Goal: Ask a question: Seek information or help from site administrators or community

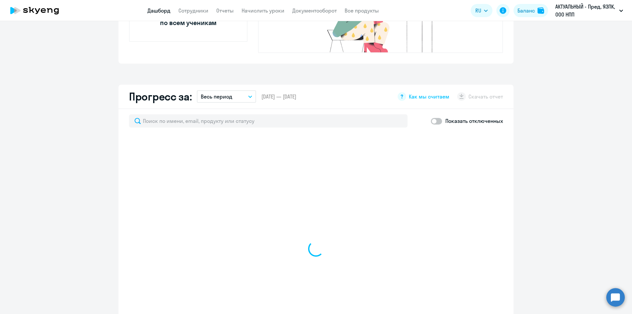
scroll to position [329, 0]
select select "30"
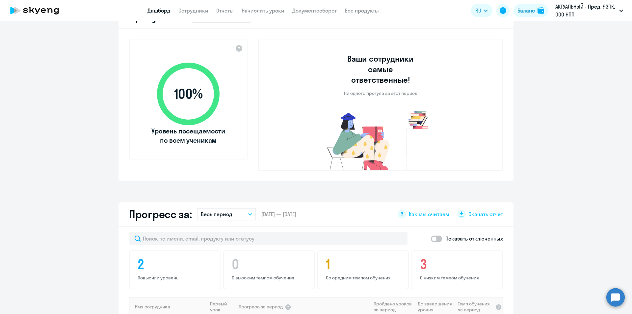
scroll to position [165, 0]
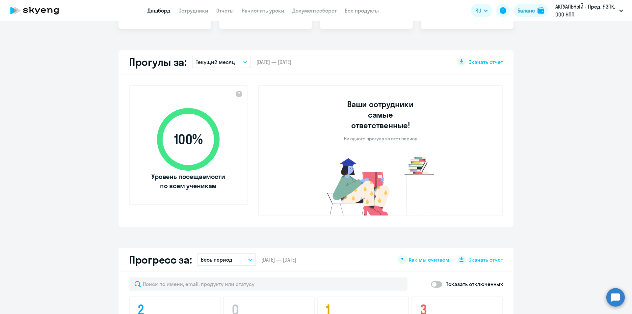
click at [616, 299] on circle at bounding box center [615, 297] width 18 height 18
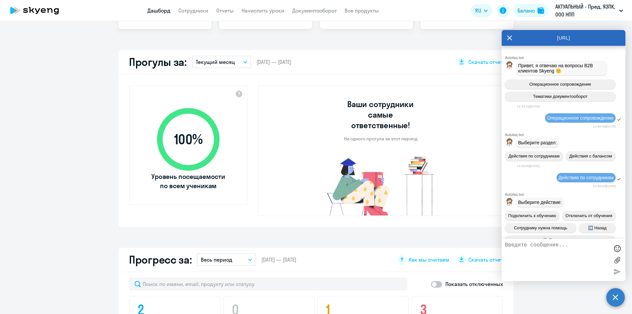
scroll to position [2649, 0]
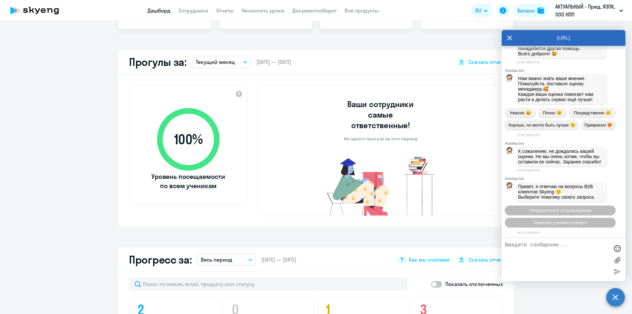
click at [557, 252] on textarea at bounding box center [557, 260] width 104 height 36
click at [561, 211] on span "Операционное сопровождение" at bounding box center [560, 210] width 62 height 5
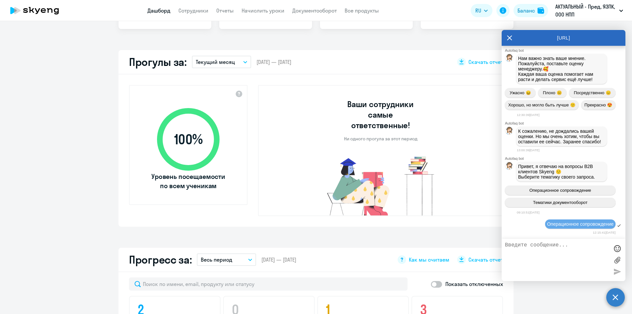
scroll to position [2720, 0]
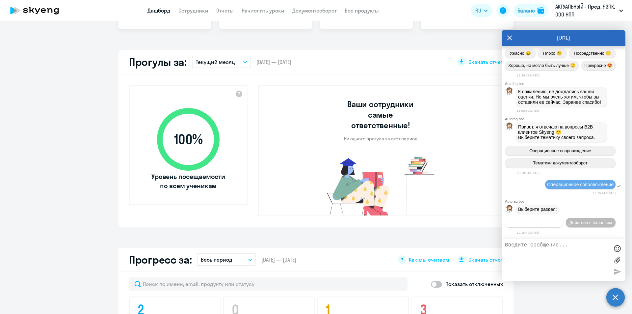
click at [560, 220] on span "Действия по сотрудникам" at bounding box center [534, 222] width 51 height 5
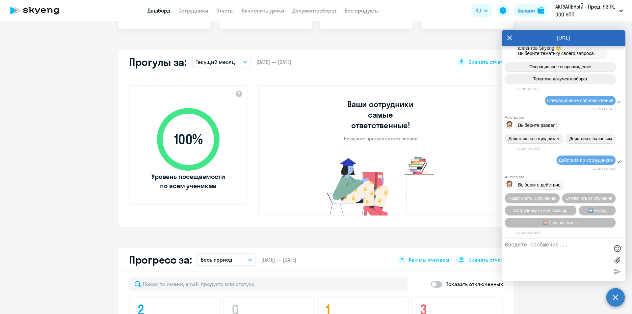
scroll to position [2818, 0]
click at [555, 224] on span "🏠 Главное меню" at bounding box center [560, 222] width 35 height 5
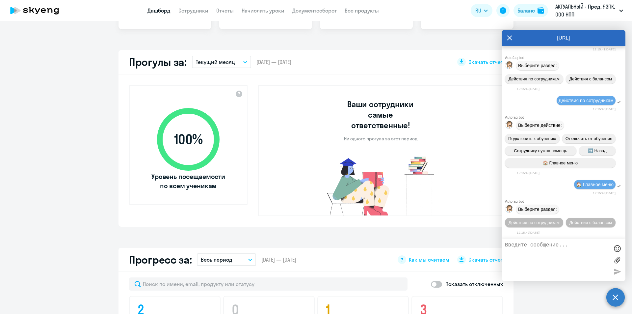
scroll to position [2891, 0]
click at [540, 252] on textarea at bounding box center [557, 260] width 104 height 36
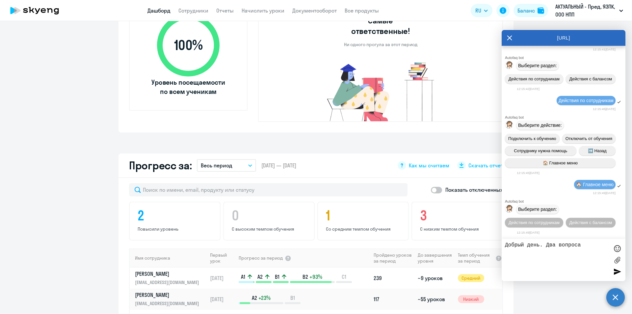
scroll to position [296, 0]
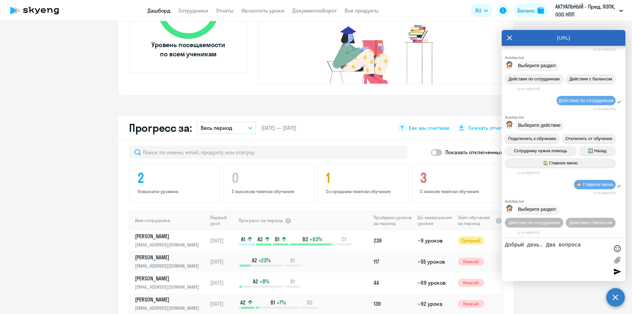
drag, startPoint x: 584, startPoint y: 243, endPoint x: 545, endPoint y: 246, distance: 38.6
click at [545, 246] on textarea "Добрый день. Два вопроса" at bounding box center [557, 260] width 104 height 36
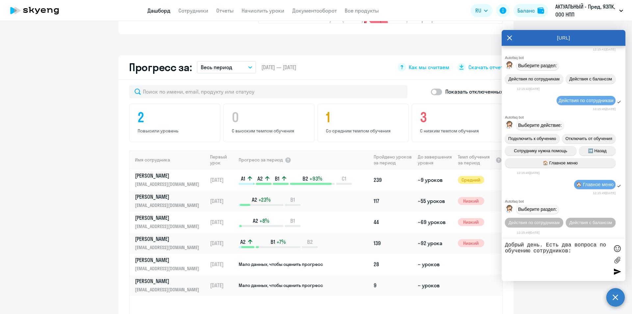
scroll to position [395, 0]
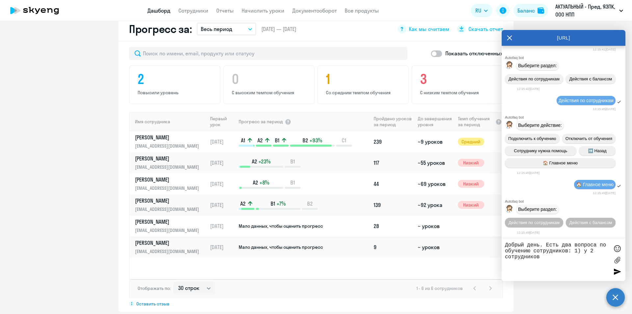
type textarea "Добрый день. Есть два вопроса по обучению сотрудников: 1) у 2 сотрудников"
click at [249, 215] on td "Мало данных, чтобы оценить прогресс" at bounding box center [304, 225] width 133 height 21
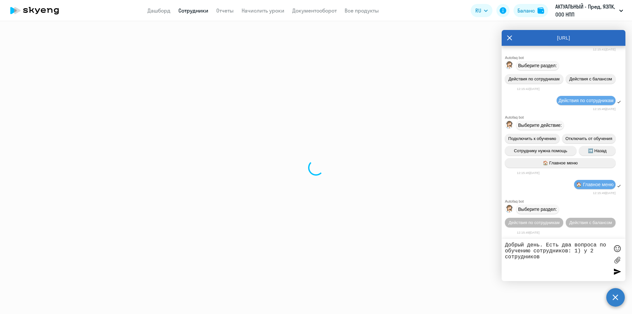
select select "english"
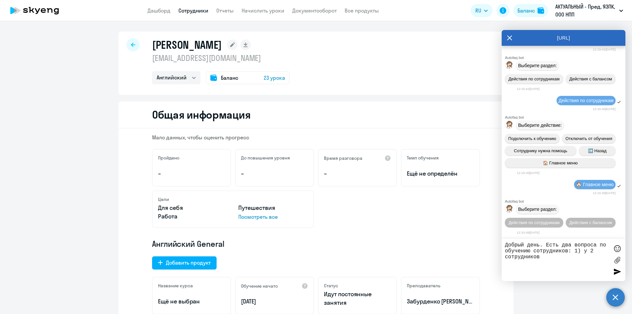
click at [132, 41] on div at bounding box center [132, 44] width 13 height 13
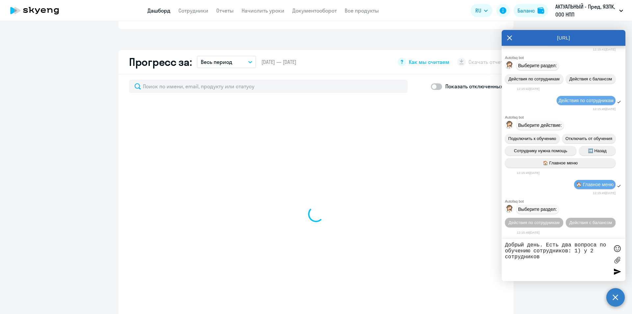
scroll to position [329, 0]
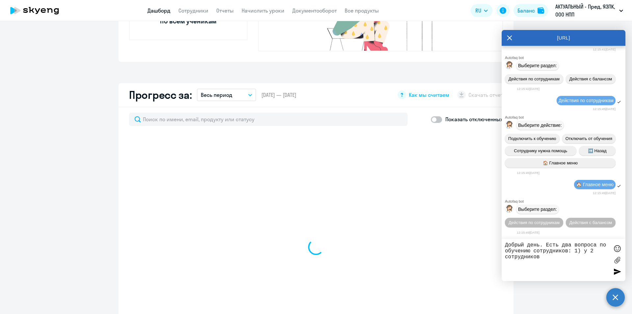
select select "30"
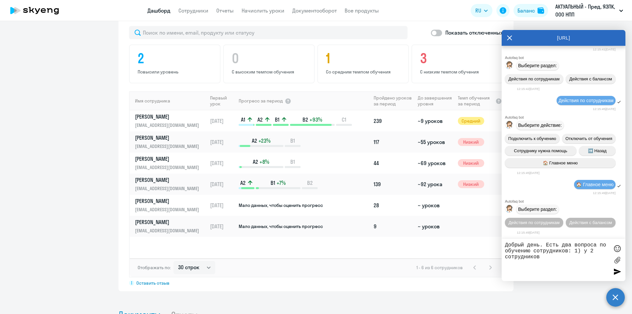
scroll to position [494, 0]
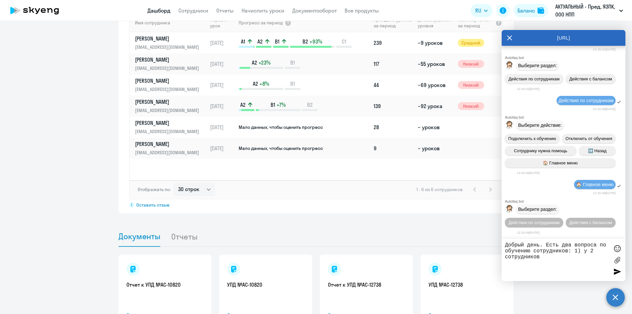
click at [556, 259] on textarea "Добрый день. Есть два вопроса по обучению сотрудников: 1) у 2 сотрудников" at bounding box center [557, 260] width 104 height 36
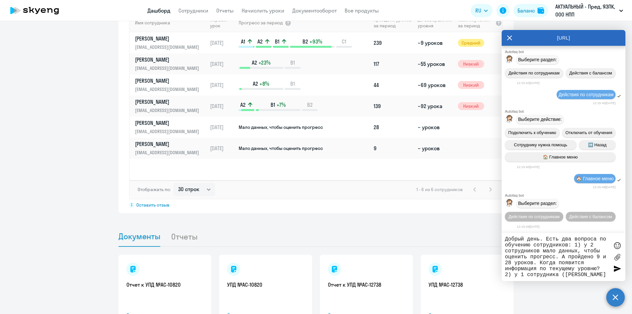
drag, startPoint x: 560, startPoint y: 274, endPoint x: 522, endPoint y: 276, distance: 37.9
click at [522, 276] on textarea "Добрый день. Есть два вопроса по обучению сотрудников: 1) у 2 сотрудников мало …" at bounding box center [557, 256] width 104 height 41
click at [565, 274] on textarea "Добрый день. Есть два вопроса по обучению сотрудников: 1) у 2 сотрудников мало …" at bounding box center [557, 256] width 104 height 41
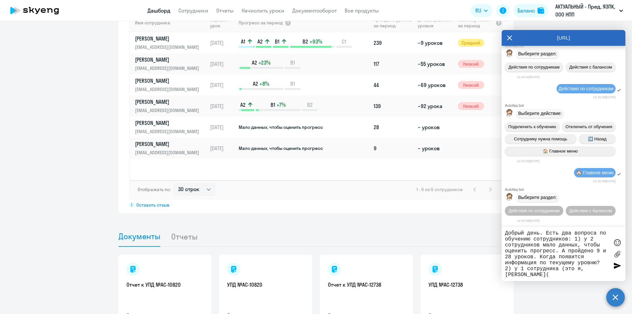
click at [533, 280] on div "Добрый день. Есть два вопроса по обучению сотрудников: 1) у 2 сотрудников мало …" at bounding box center [564, 254] width 124 height 54
click at [533, 275] on textarea "Добрый день. Есть два вопроса по обучению сотрудников: 1) у 2 сотрудников мало …" at bounding box center [557, 253] width 104 height 47
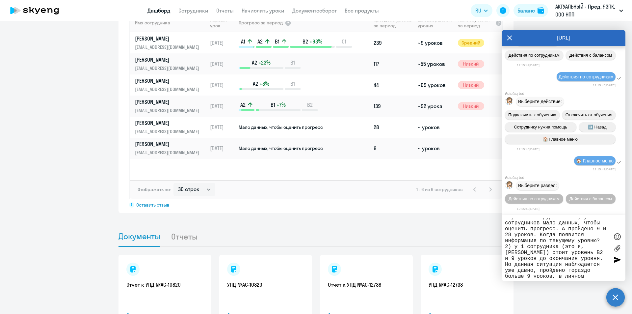
scroll to position [0, 0]
click at [542, 233] on textarea "Добрый день. Есть два вопроса по обучению сотрудников: 1) у 2 сотрудников мало …" at bounding box center [557, 247] width 104 height 59
click at [546, 234] on textarea "Добрый день. Есть два вопроса по обучению сотрудников: 1) у 2 сотрудников (Поли…" at bounding box center [557, 247] width 104 height 59
click at [516, 238] on textarea "Добрый день. Есть два вопроса по обучению сотрудников: 1) у 2 сотрудников (Екат…" at bounding box center [557, 247] width 104 height 59
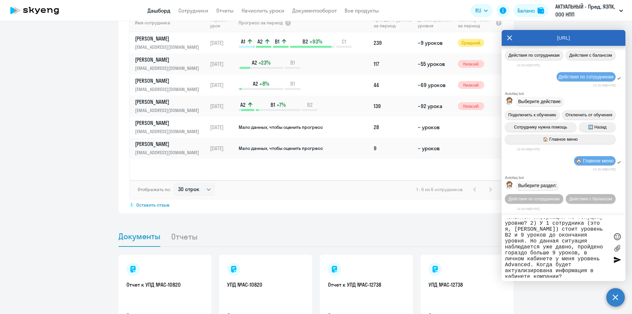
scroll to position [41, 0]
type textarea "Добрый день. Есть два вопроса по обучению сотрудников: 1) у 2 сотрудников ([PER…"
click at [616, 261] on div at bounding box center [617, 259] width 10 height 10
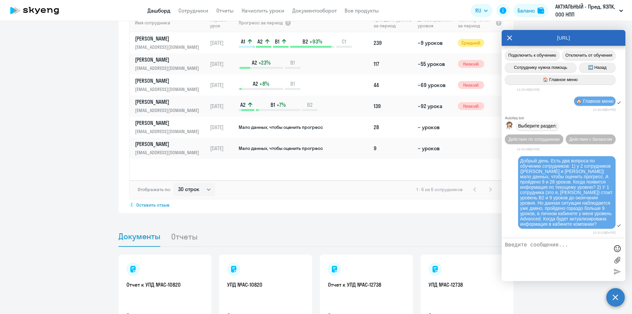
scroll to position [3036, 0]
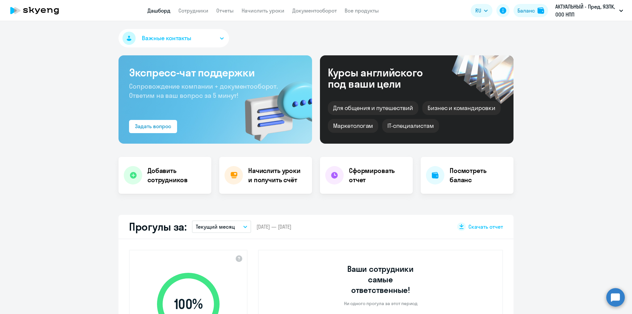
click at [617, 298] on circle at bounding box center [615, 297] width 18 height 18
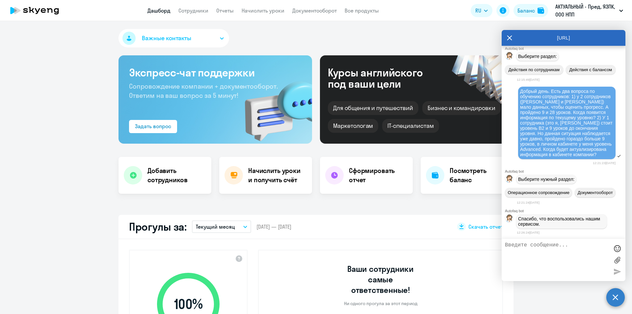
select select "30"
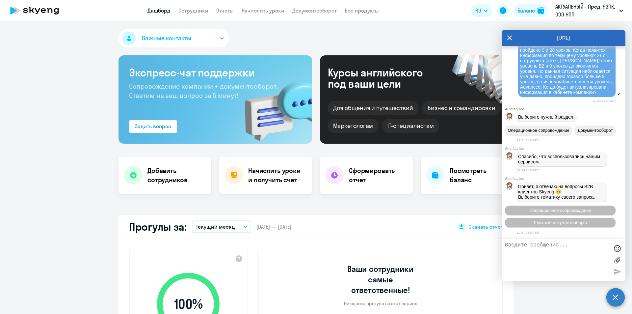
scroll to position [3031, 0]
drag, startPoint x: 573, startPoint y: 177, endPoint x: 514, endPoint y: 106, distance: 93.1
click at [514, 98] on div "Добрый день. Есть два вопроса по обучению сотрудников: 1) у 2 сотрудников ([PER…" at bounding box center [564, 61] width 124 height 74
copy span "Добрый день. Есть два вопроса по обучению сотрудников: 1) у 2 сотрудников ([PER…"
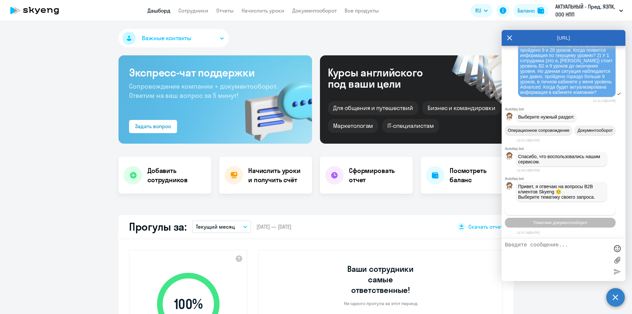
click at [568, 210] on span "Операционное сопровождение" at bounding box center [560, 210] width 62 height 5
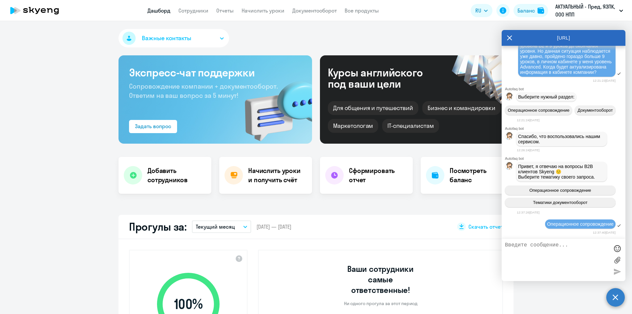
scroll to position [3201, 0]
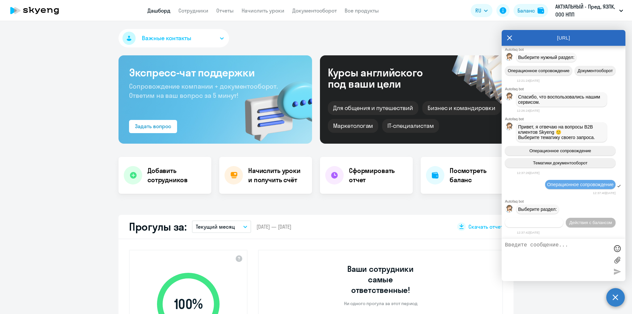
click at [560, 220] on span "Действия по сотрудникам" at bounding box center [534, 222] width 51 height 5
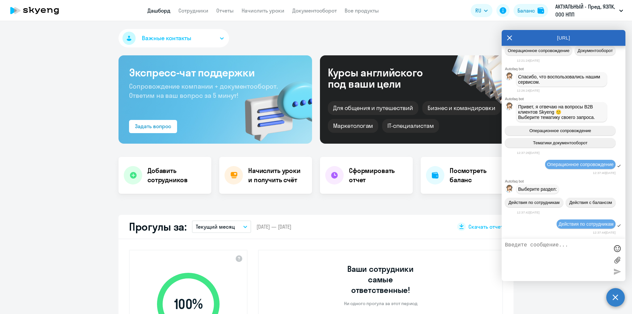
scroll to position [3298, 0]
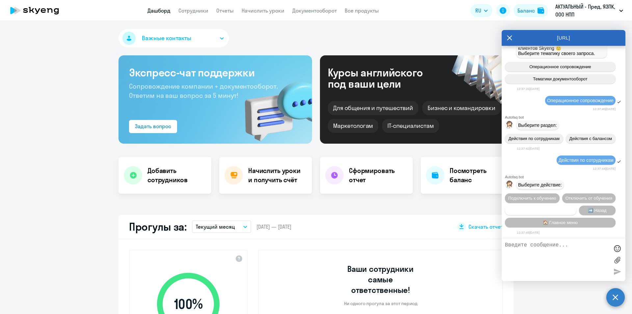
click at [559, 208] on span "Сотруднику нужна помощь" at bounding box center [540, 210] width 53 height 5
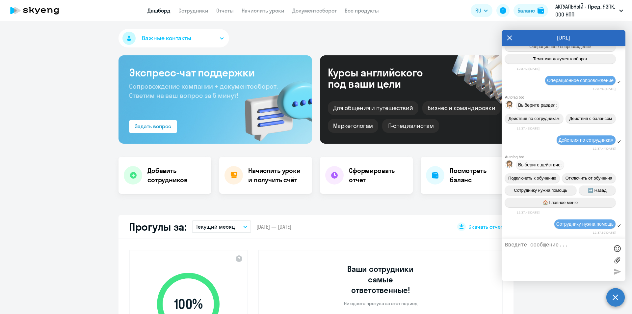
scroll to position [3526, 0]
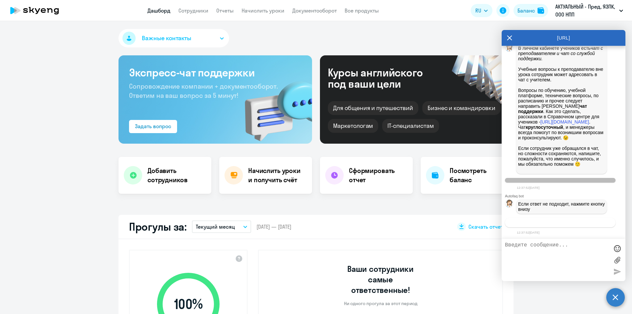
click at [555, 225] on button "Связаться с менеджером" at bounding box center [560, 223] width 111 height 10
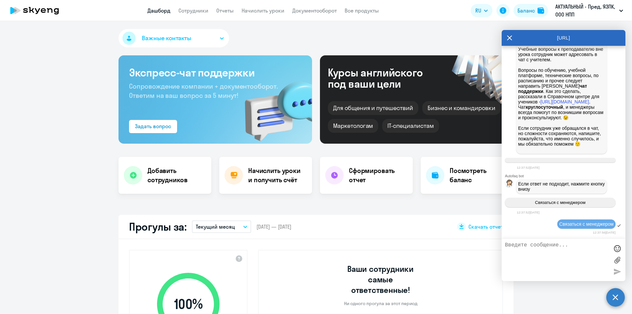
click at [553, 244] on textarea at bounding box center [557, 260] width 104 height 36
paste textarea "Добрый день. Есть два вопроса по обучению сотрудников: 1) у 2 сотрудников ([PER…"
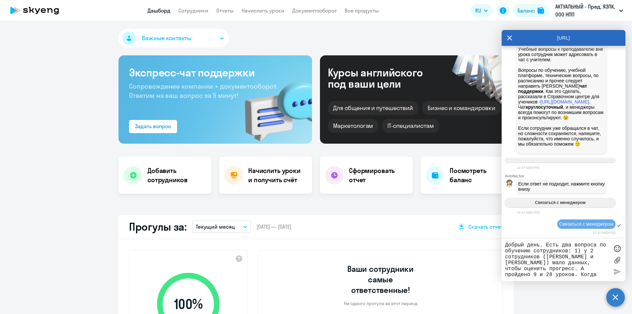
scroll to position [41, 0]
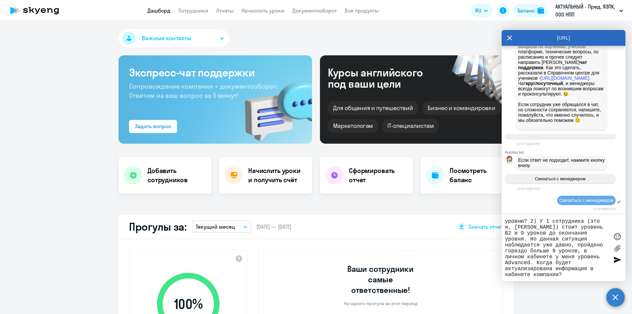
type textarea "Добрый день. Есть два вопроса по обучению сотрудников: 1) у 2 сотрудников ([PER…"
click at [616, 261] on div at bounding box center [617, 259] width 10 height 10
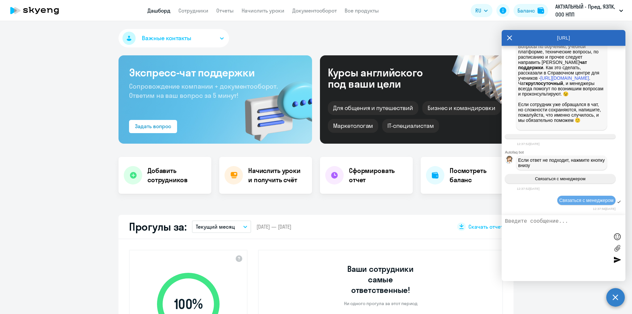
scroll to position [3640, 0]
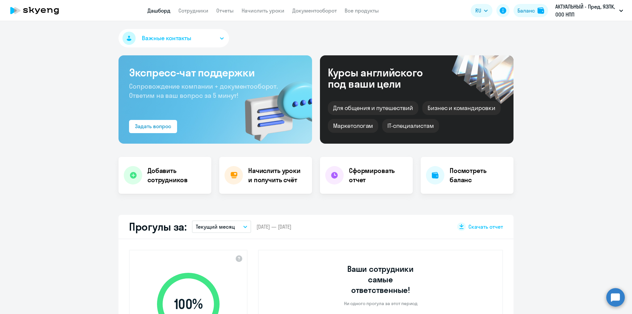
scroll to position [256, 0]
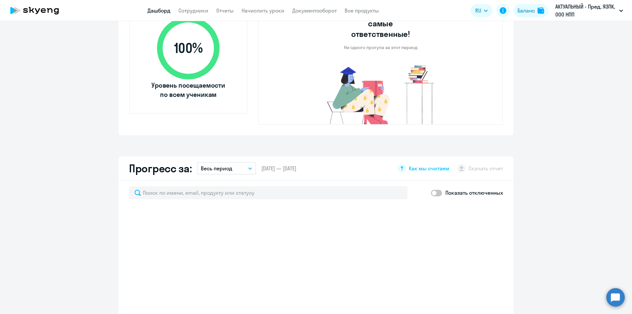
select select "30"
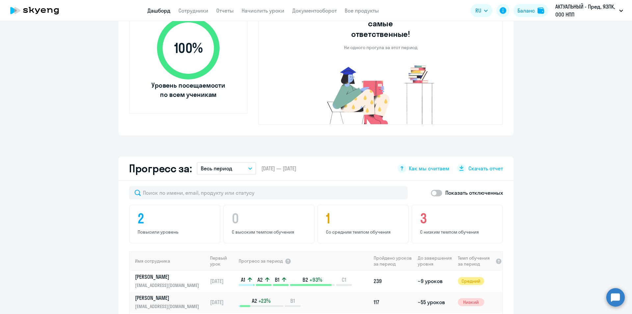
click at [620, 297] on circle at bounding box center [615, 297] width 18 height 18
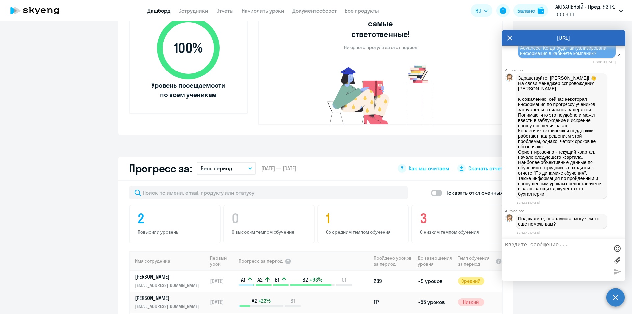
scroll to position [3812, 0]
click at [536, 258] on textarea at bounding box center [557, 260] width 104 height 36
type textarea "C"
type textarea "Спасибо за Ваш ответ, будем ждать решение проблемы."
click at [616, 273] on div at bounding box center [617, 271] width 10 height 10
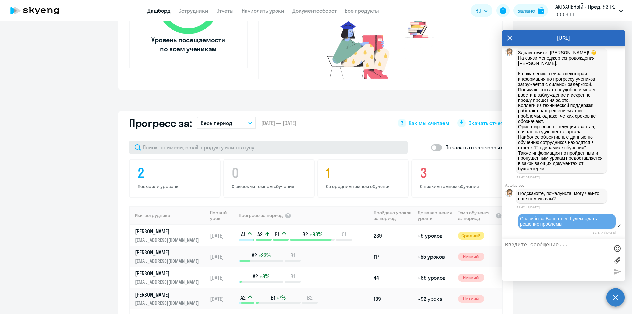
scroll to position [387, 0]
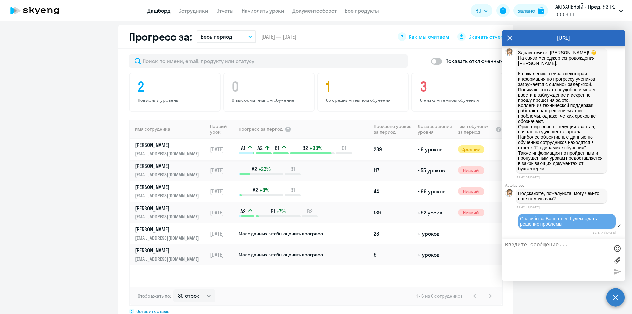
click at [172, 141] on p "[PERSON_NAME]" at bounding box center [169, 144] width 68 height 7
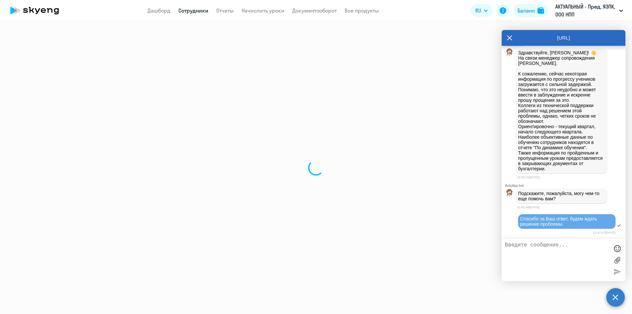
select select "english"
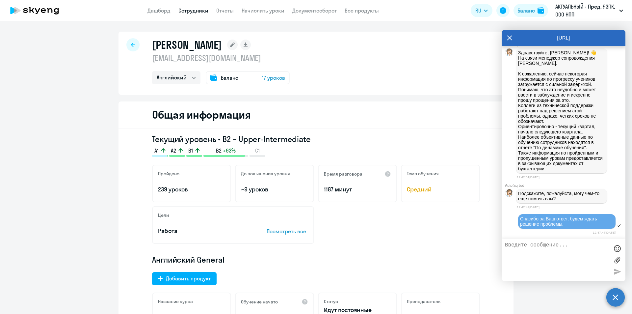
click at [134, 49] on div at bounding box center [132, 44] width 13 height 13
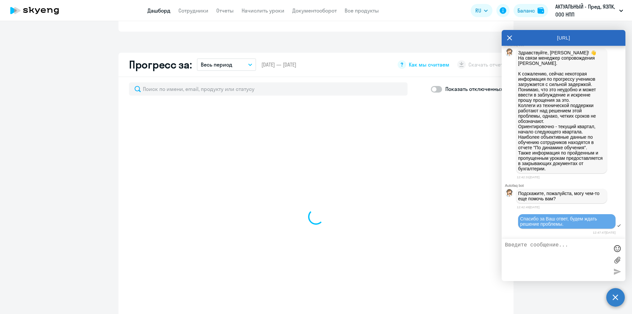
scroll to position [395, 0]
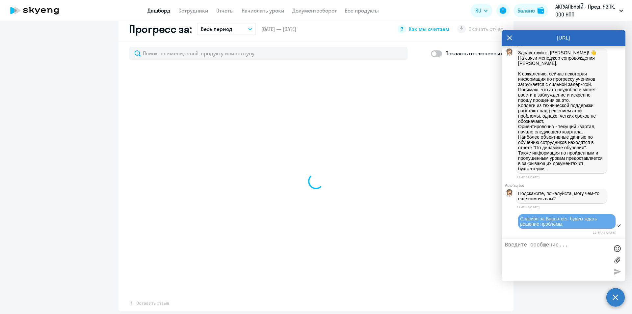
select select "30"
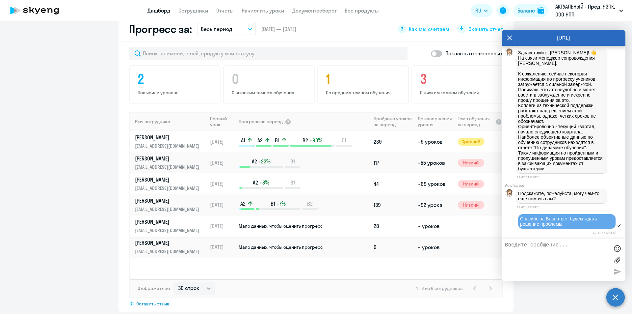
click at [177, 226] on p "[EMAIL_ADDRESS][DOMAIN_NAME]" at bounding box center [169, 229] width 68 height 7
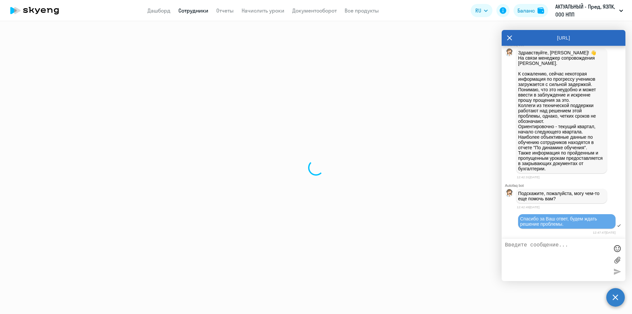
select select "english"
